Goal: Task Accomplishment & Management: Use online tool/utility

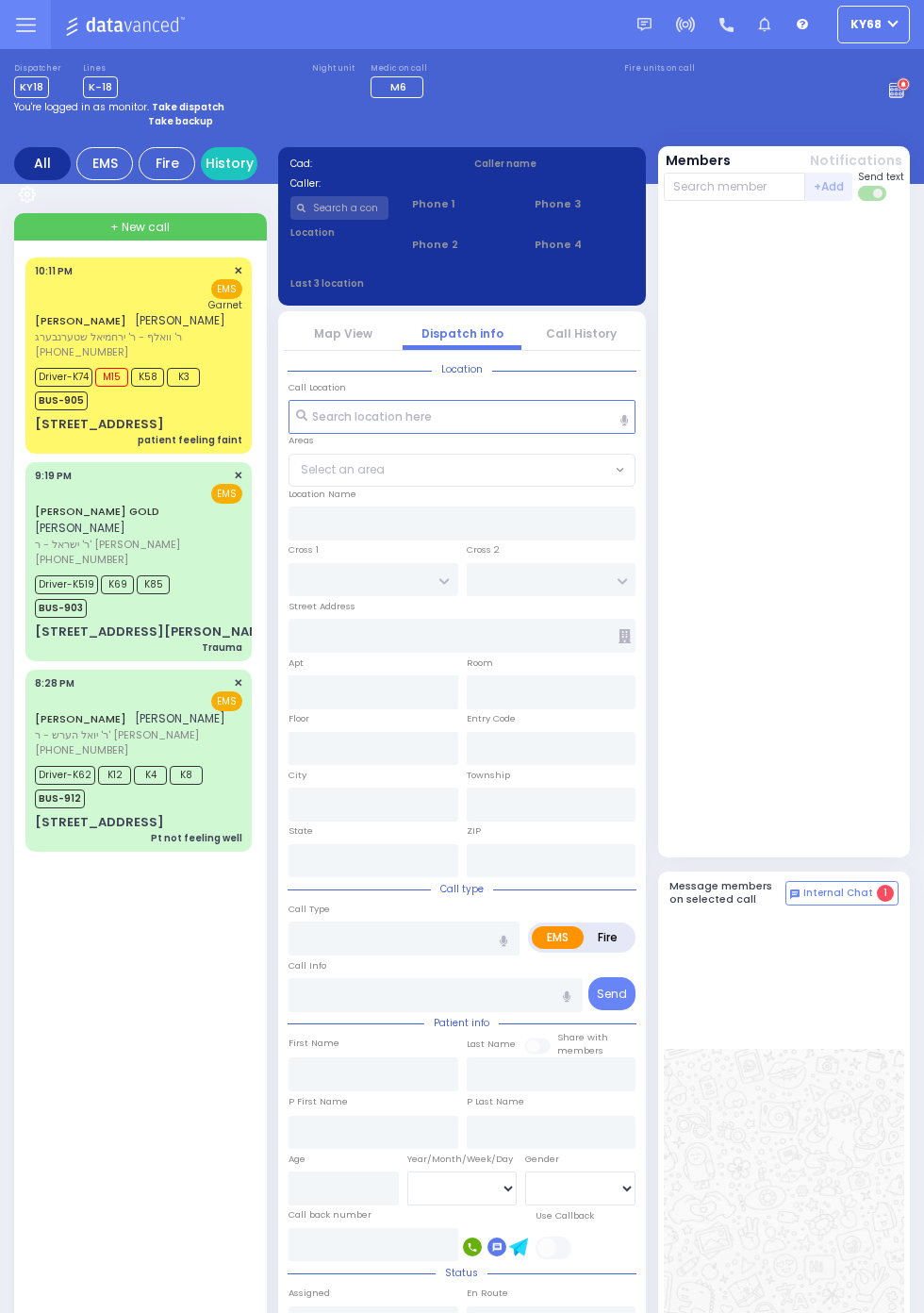
click at [910, 92] on circle at bounding box center [902, 85] width 13 height 13
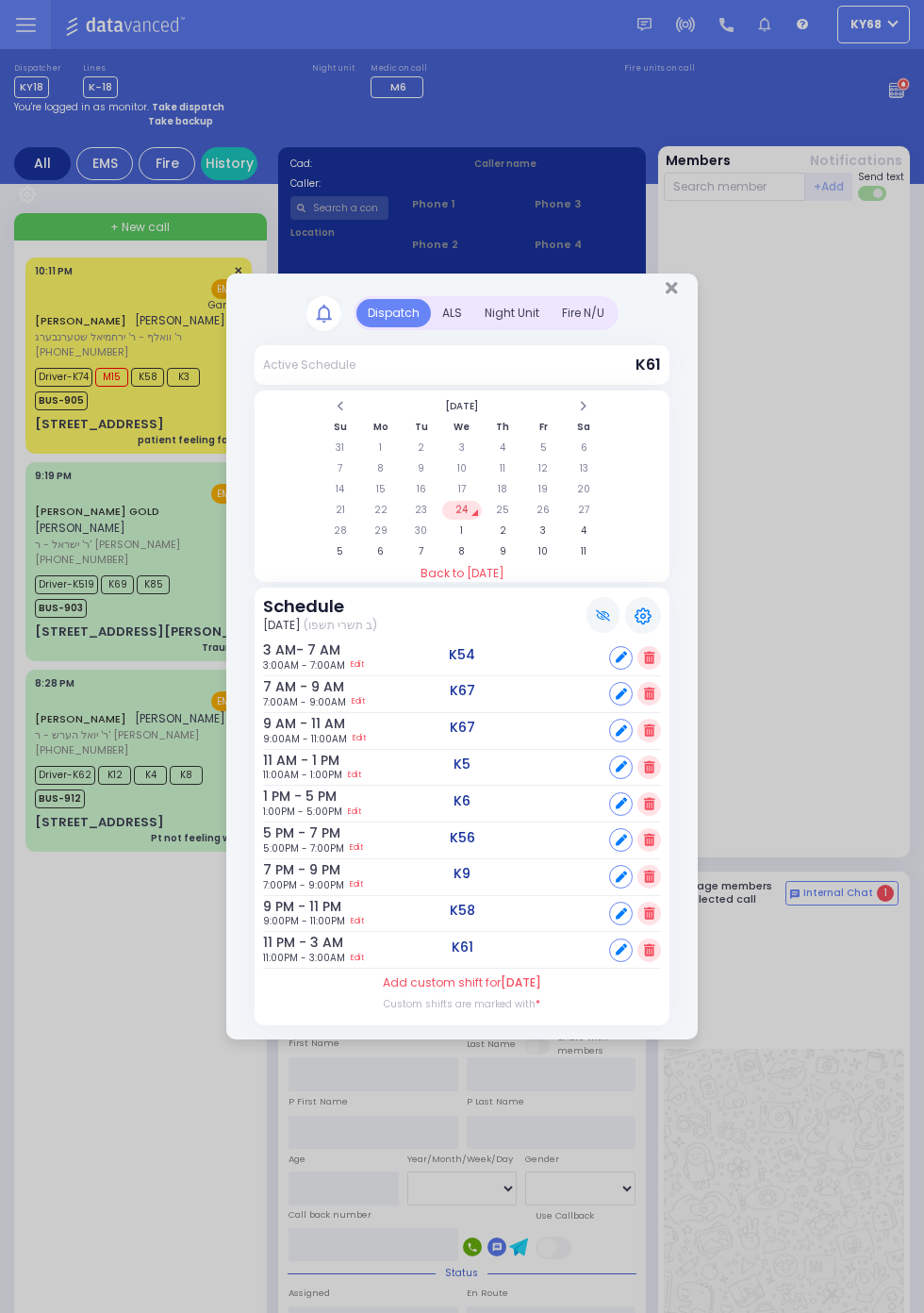
click at [473, 328] on div "ALS" at bounding box center [452, 313] width 43 height 28
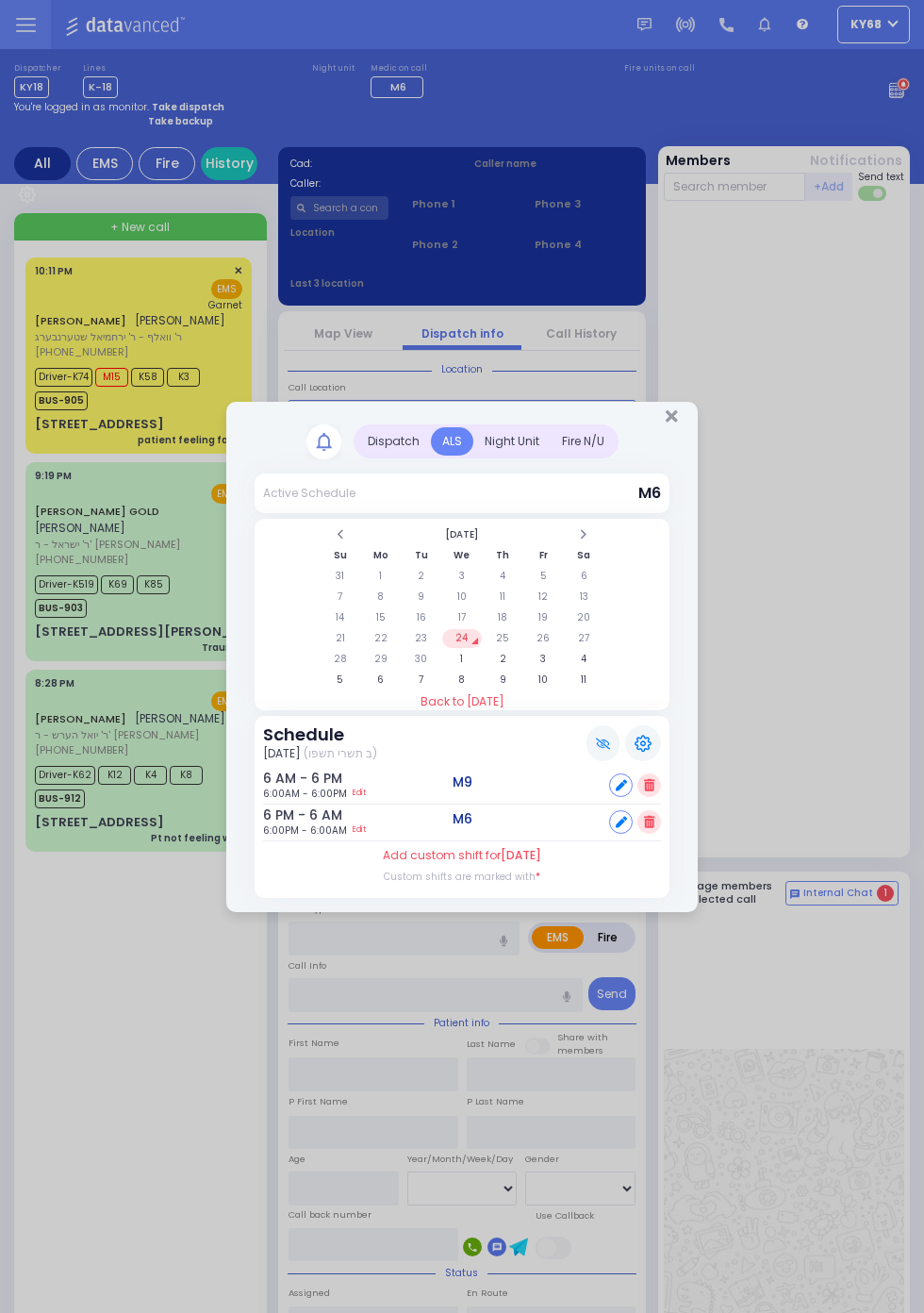
click at [390, 443] on div "Dispatch" at bounding box center [393, 441] width 75 height 28
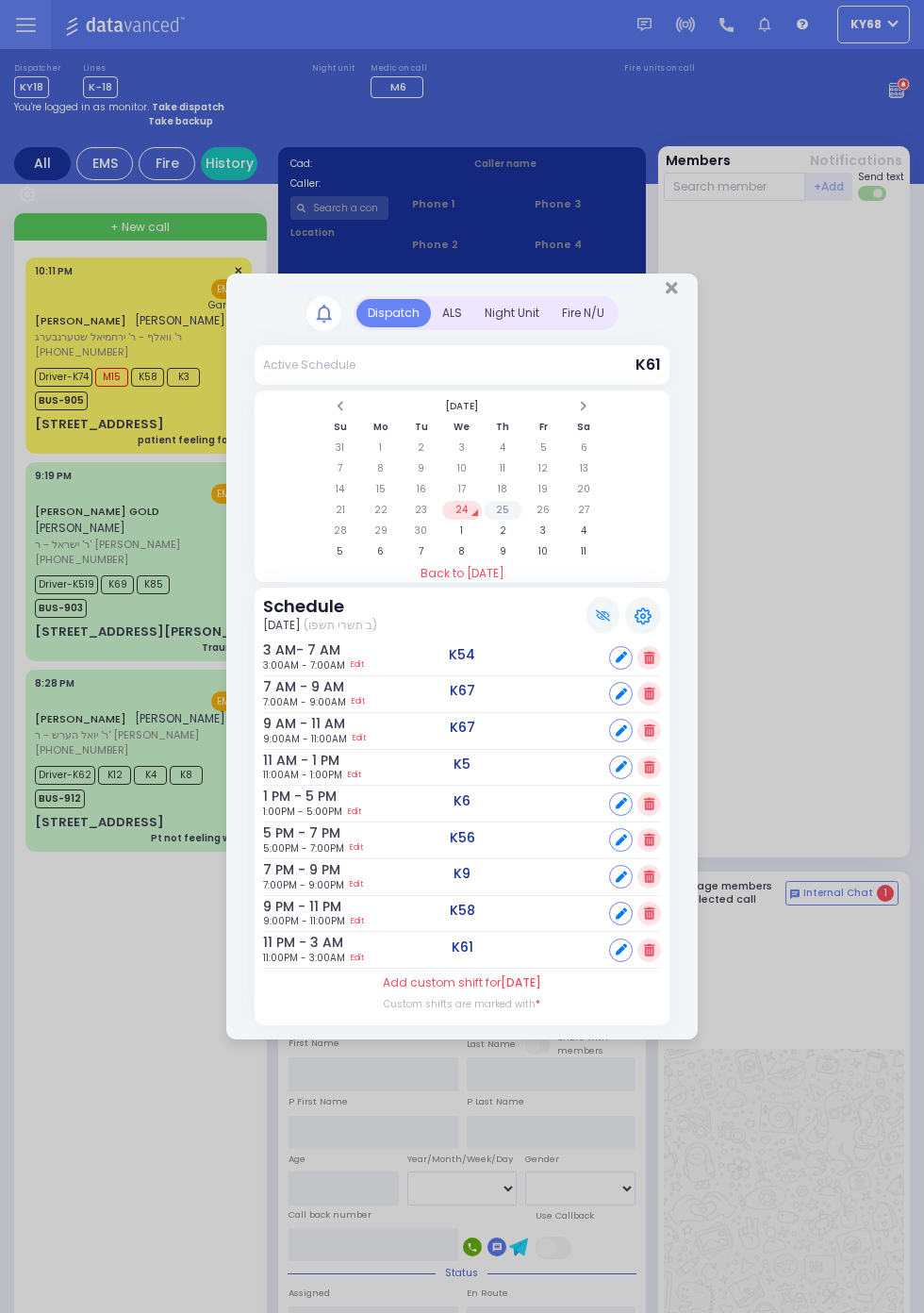
click at [503, 515] on td "25" at bounding box center [503, 510] width 39 height 19
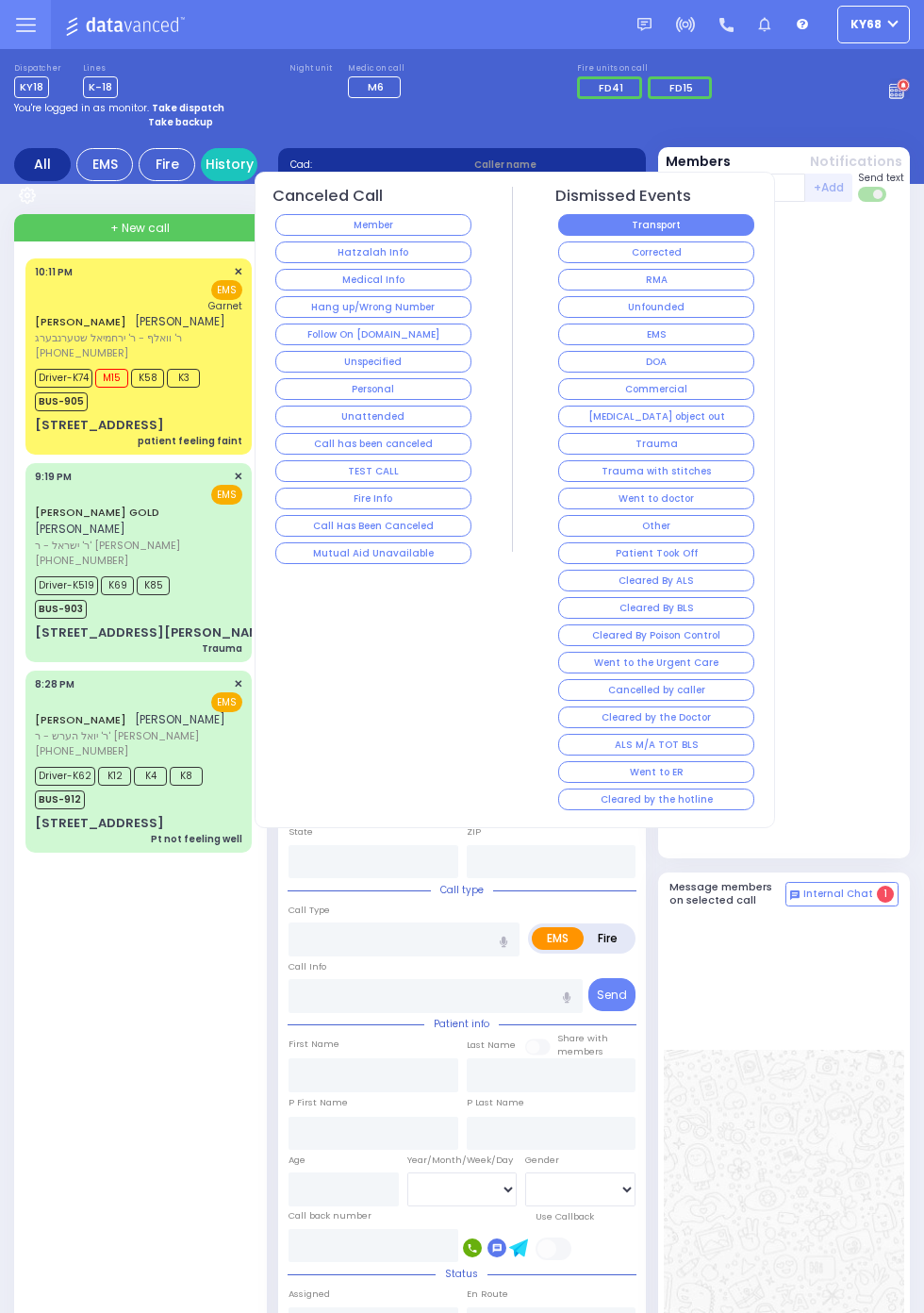
click at [704, 221] on button "Transport" at bounding box center [656, 225] width 197 height 22
